Goal: Complete application form: Complete application form

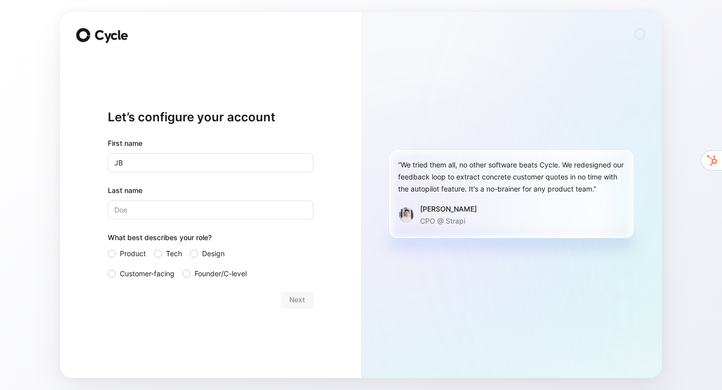
type input "JB"
type input "MELET"
click at [220, 328] on div "Let’s configure your account First name [PERSON_NAME] Last name [PERSON_NAME] W…" at bounding box center [211, 208] width 206 height 307
click at [201, 273] on span "Founder/C-level" at bounding box center [221, 274] width 52 height 12
click at [183, 268] on input "Founder/C-level" at bounding box center [183, 268] width 0 height 0
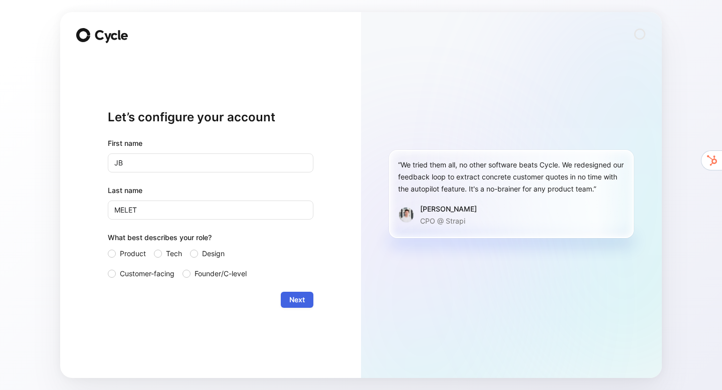
click at [303, 301] on span "Next" at bounding box center [297, 300] width 16 height 12
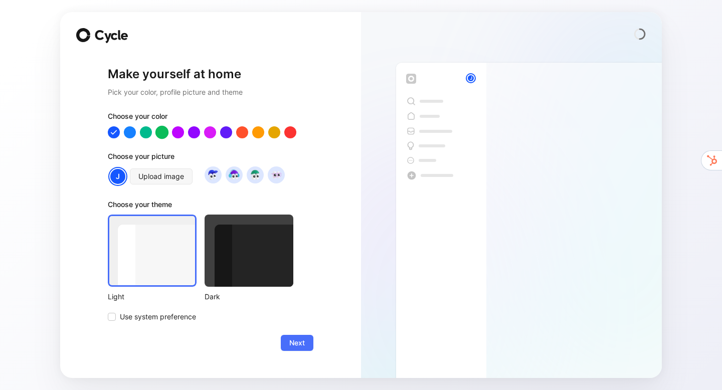
click at [163, 133] on div at bounding box center [162, 132] width 13 height 13
click at [214, 177] on img at bounding box center [213, 175] width 14 height 14
click at [260, 176] on img at bounding box center [255, 175] width 14 height 14
click at [277, 175] on img at bounding box center [276, 175] width 14 height 14
click at [211, 174] on img at bounding box center [213, 175] width 14 height 14
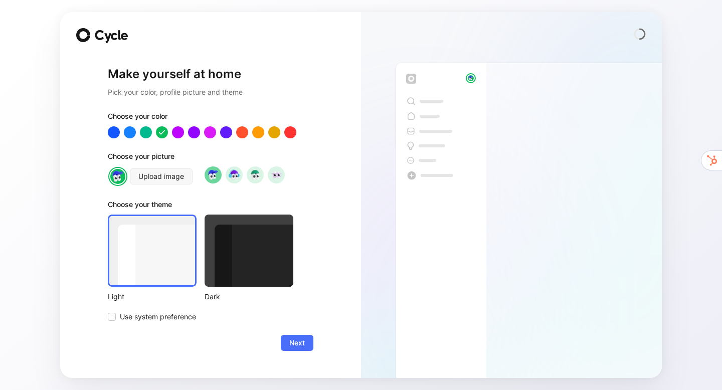
click at [244, 249] on div at bounding box center [249, 251] width 89 height 72
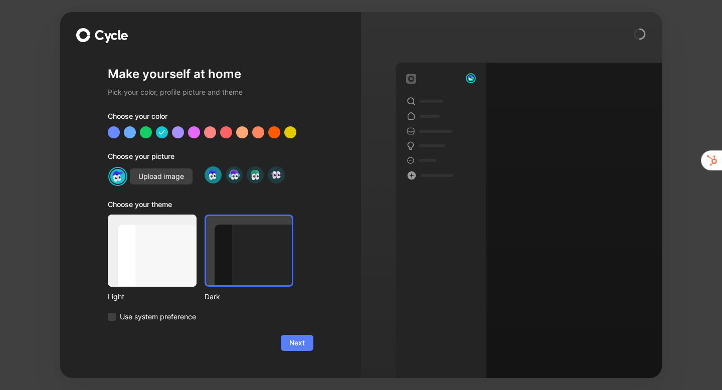
click at [300, 346] on span "Next" at bounding box center [297, 343] width 16 height 12
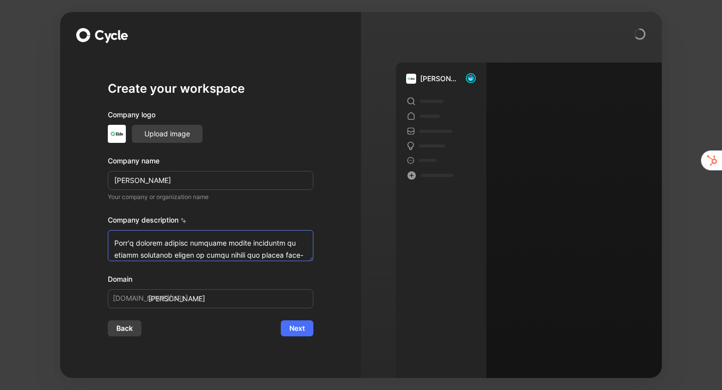
scroll to position [229, 0]
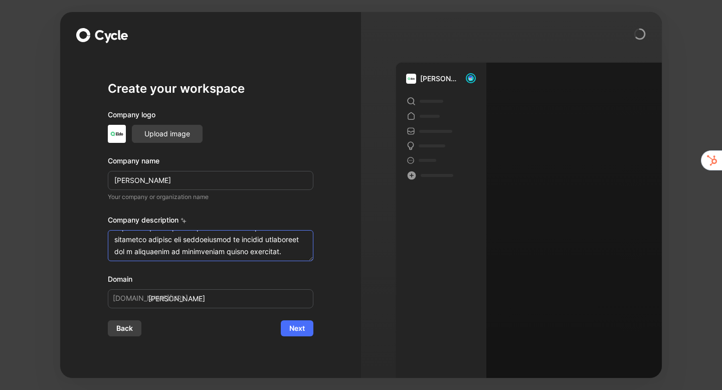
drag, startPoint x: 145, startPoint y: 240, endPoint x: 373, endPoint y: 267, distance: 229.3
click at [374, 267] on div "Create your workspace Company logo Upload image Company name [PERSON_NAME] Your…" at bounding box center [361, 195] width 602 height 366
type textarea "[PERSON_NAME] is a Sales and Marketing SaaS for brands and construction tradesm…"
click at [304, 333] on span "Next" at bounding box center [297, 329] width 16 height 12
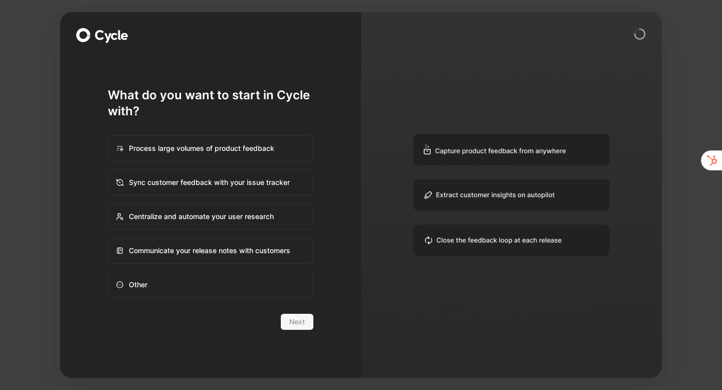
click at [189, 154] on div "Process large volumes of product feedback" at bounding box center [211, 148] width 204 height 24
click at [109, 136] on input "Process large volumes of product feedback" at bounding box center [108, 136] width 1 height 1
radio input "true"
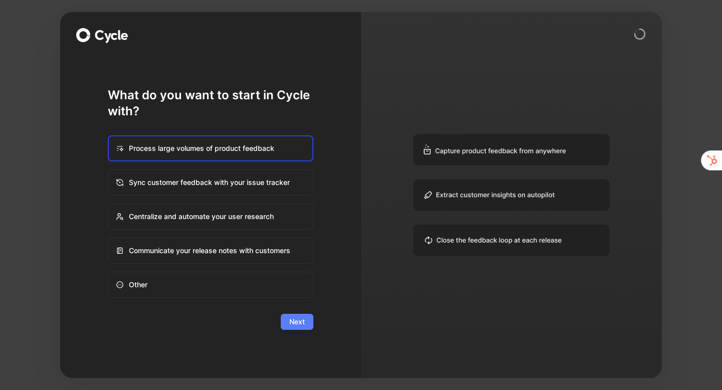
click at [298, 328] on button "Next" at bounding box center [297, 322] width 33 height 16
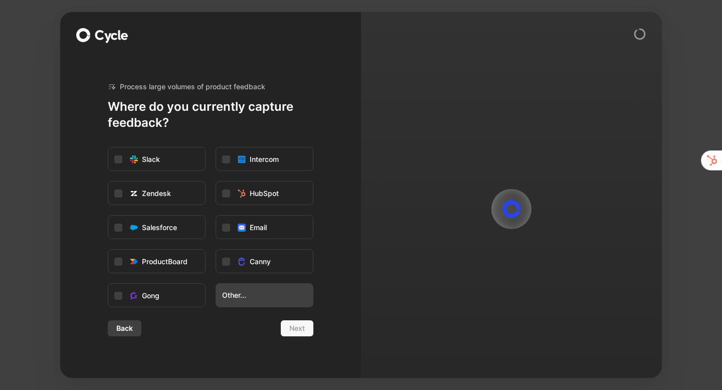
click at [247, 301] on button "Other..." at bounding box center [265, 295] width 98 height 24
type input "n"
type input "Notion"
click at [337, 243] on div "Create" at bounding box center [331, 247] width 22 height 12
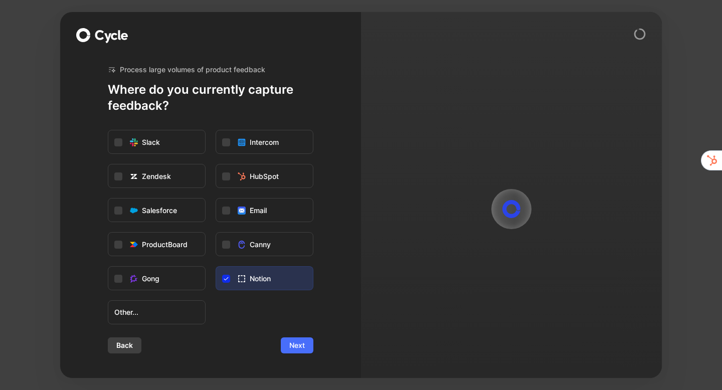
click at [298, 348] on span "Next" at bounding box center [297, 346] width 16 height 12
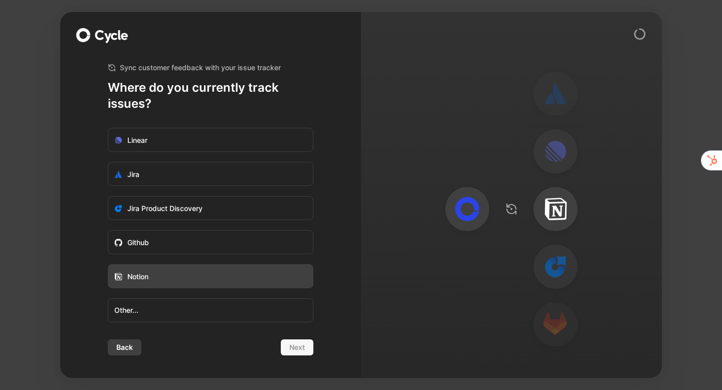
click at [156, 272] on label "Notion" at bounding box center [210, 277] width 205 height 24
click at [108, 265] on input "Notion" at bounding box center [108, 265] width 0 height 0
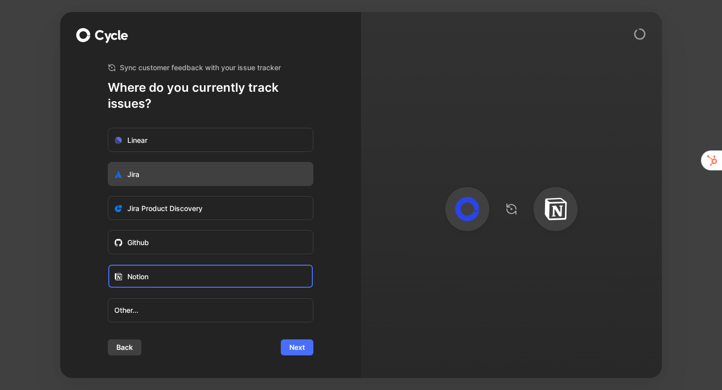
click at [153, 173] on label "Jira" at bounding box center [210, 175] width 205 height 24
click at [108, 163] on input "Jira" at bounding box center [108, 163] width 0 height 0
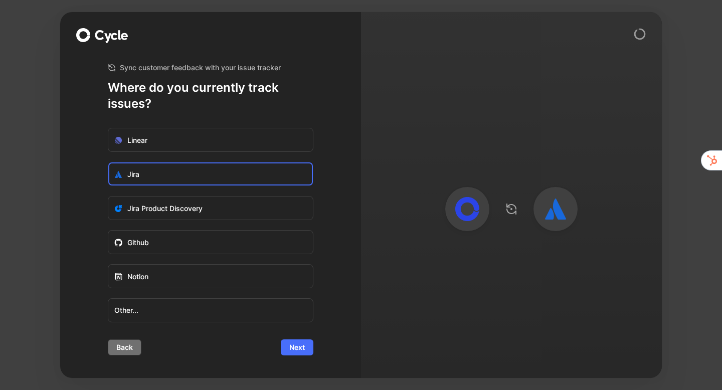
click at [116, 345] on span "Back" at bounding box center [124, 348] width 17 height 12
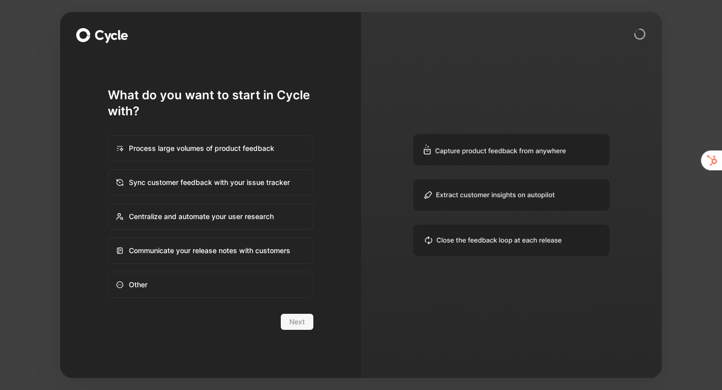
click at [261, 144] on div "Process large volumes of product feedback" at bounding box center [211, 148] width 204 height 24
click at [109, 136] on input "Process large volumes of product feedback" at bounding box center [108, 136] width 1 height 1
radio input "true"
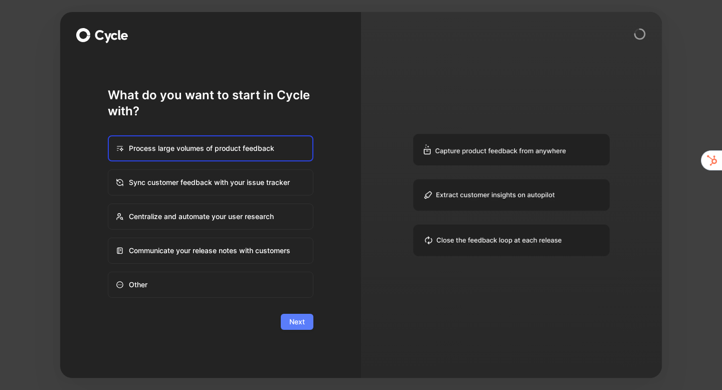
click at [304, 325] on span "Next" at bounding box center [297, 322] width 16 height 12
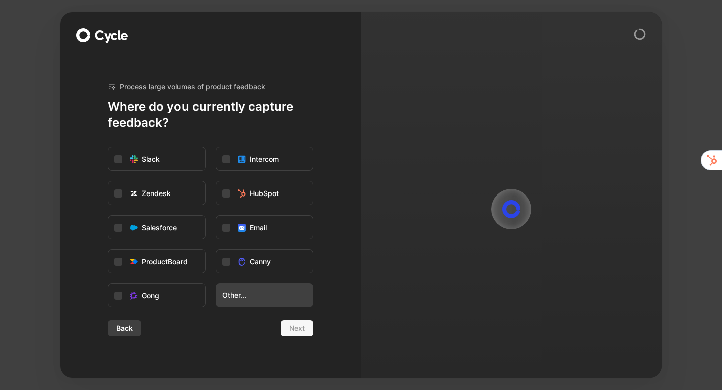
click at [256, 295] on span "Other..." at bounding box center [264, 295] width 85 height 12
type input "Notion"
click at [367, 247] on span "Notion" at bounding box center [359, 247] width 26 height 13
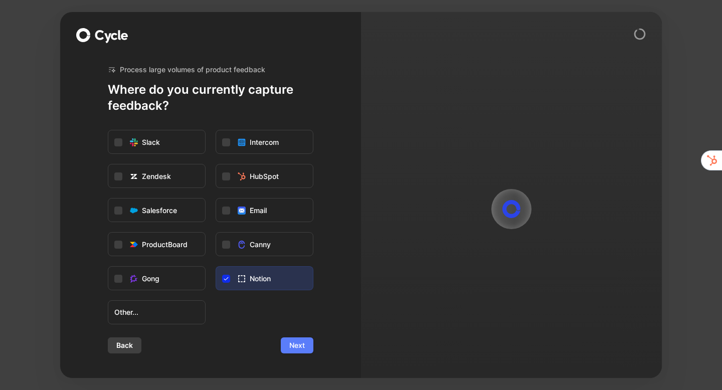
click at [302, 345] on span "Next" at bounding box center [297, 346] width 16 height 12
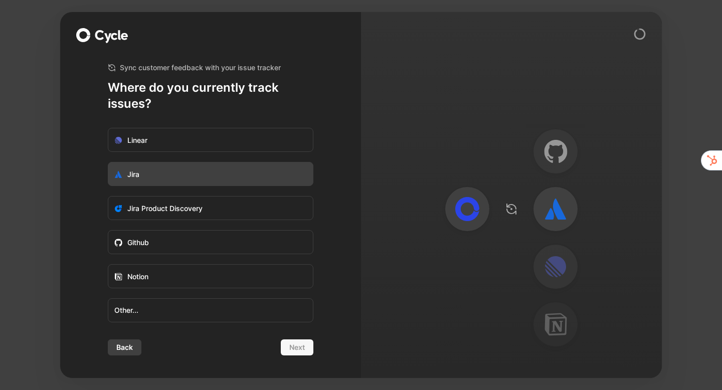
click at [144, 175] on label "Jira" at bounding box center [210, 175] width 205 height 24
click at [108, 163] on input "Jira" at bounding box center [108, 163] width 0 height 0
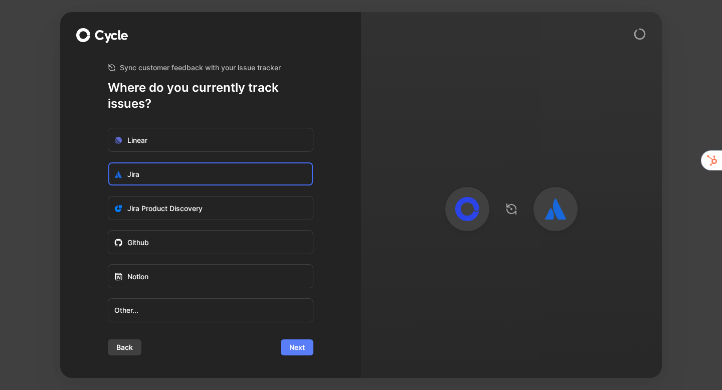
click at [291, 347] on span "Next" at bounding box center [297, 348] width 16 height 12
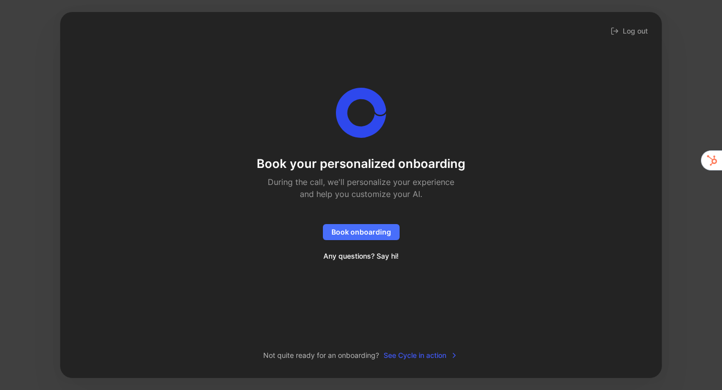
click at [416, 353] on span "See Cycle in action" at bounding box center [421, 356] width 75 height 12
